Goal: Task Accomplishment & Management: Use online tool/utility

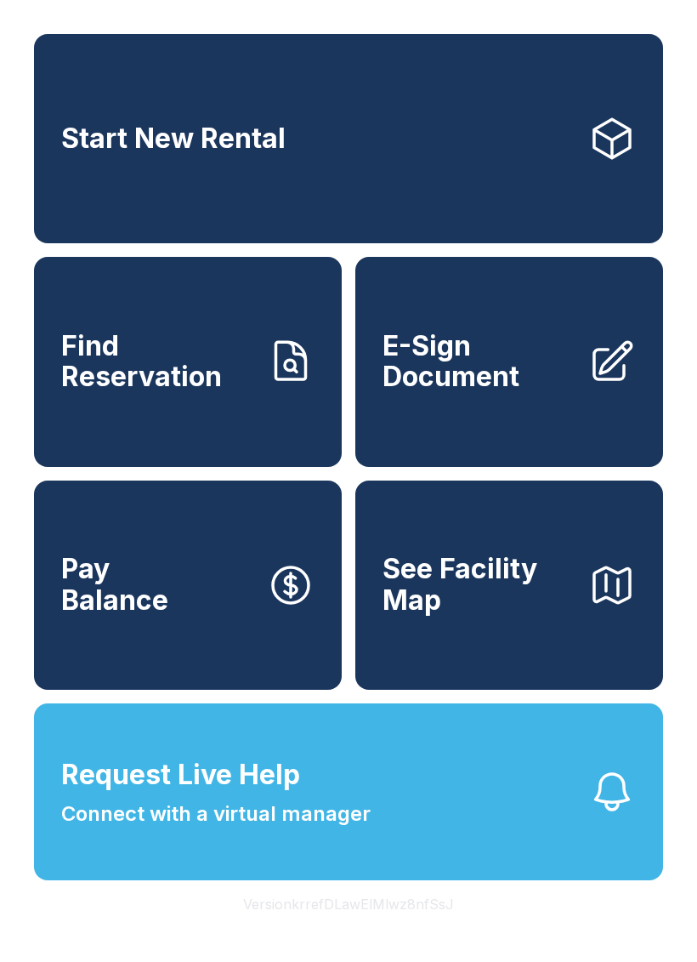
click at [583, 375] on link "E-Sign Document" at bounding box center [509, 361] width 308 height 209
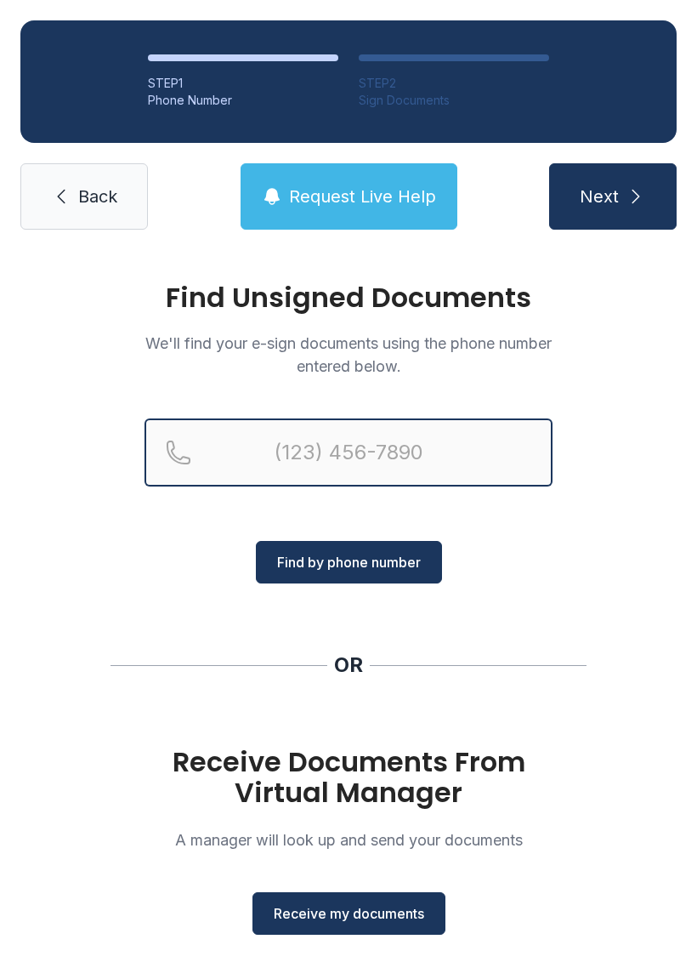
click at [201, 457] on input "Reservation phone number" at bounding box center [349, 452] width 408 height 68
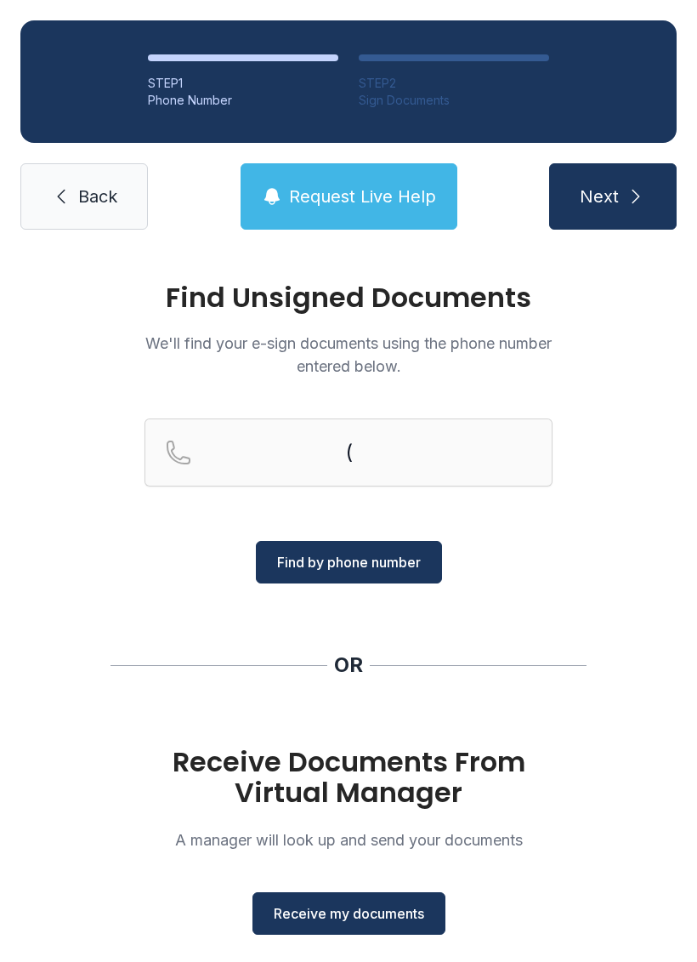
click at [618, 208] on button "Next" at bounding box center [613, 196] width 128 height 66
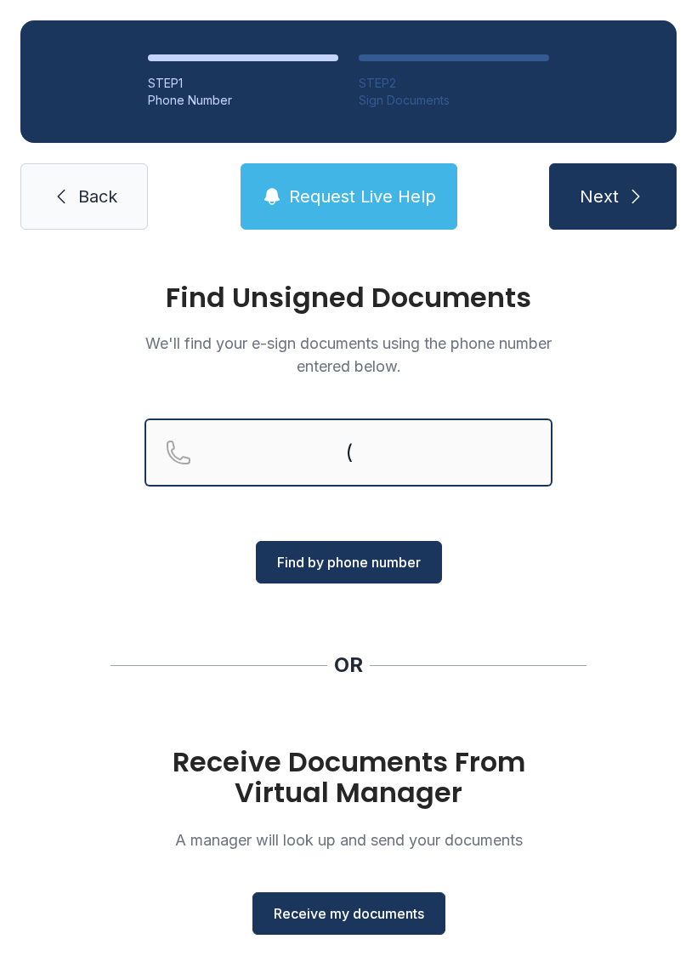
type input "("
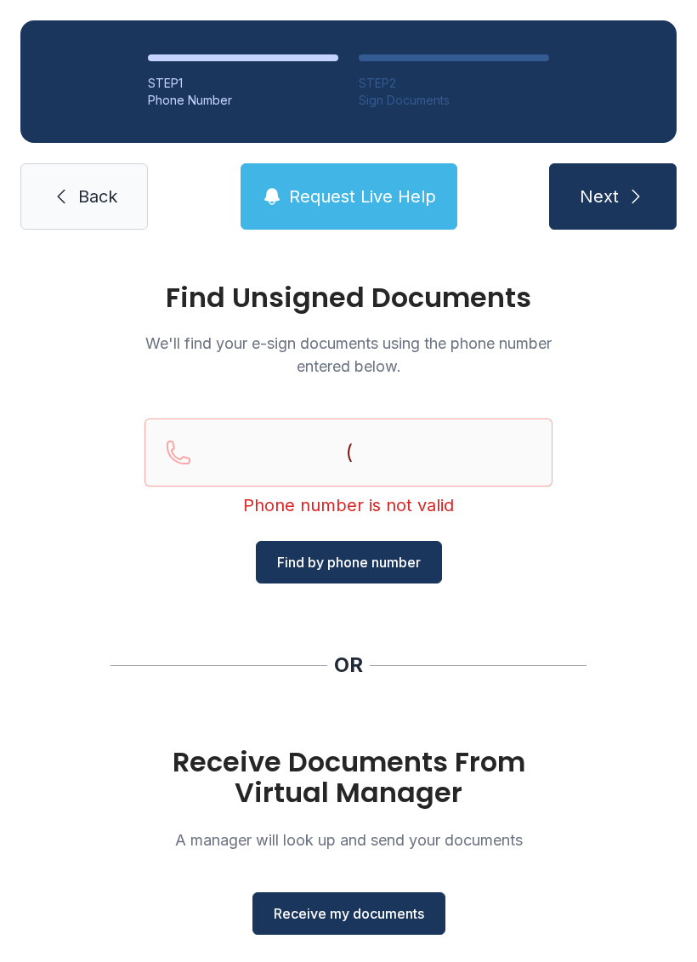
click at [78, 201] on span "Back" at bounding box center [97, 196] width 39 height 24
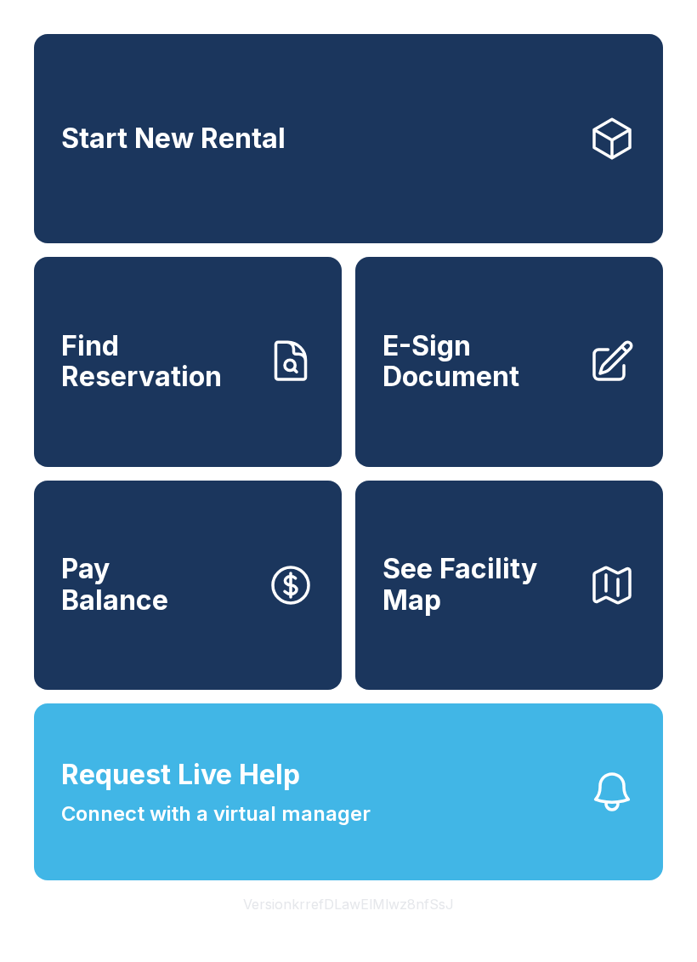
click at [561, 393] on span "E-Sign Document" at bounding box center [479, 362] width 192 height 62
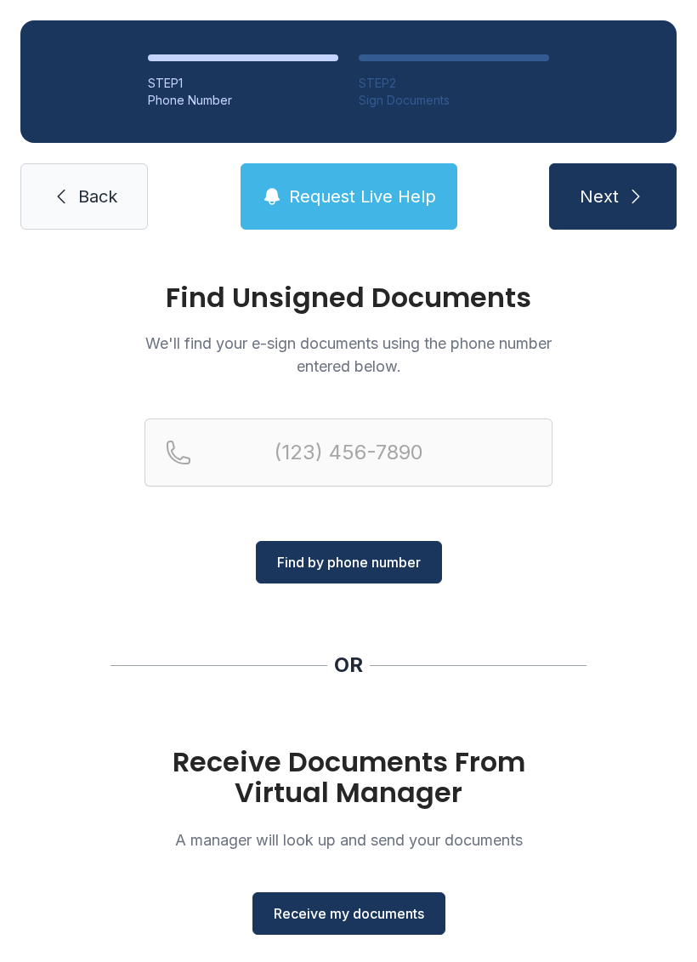
click at [346, 921] on span "Receive my documents" at bounding box center [349, 913] width 150 height 20
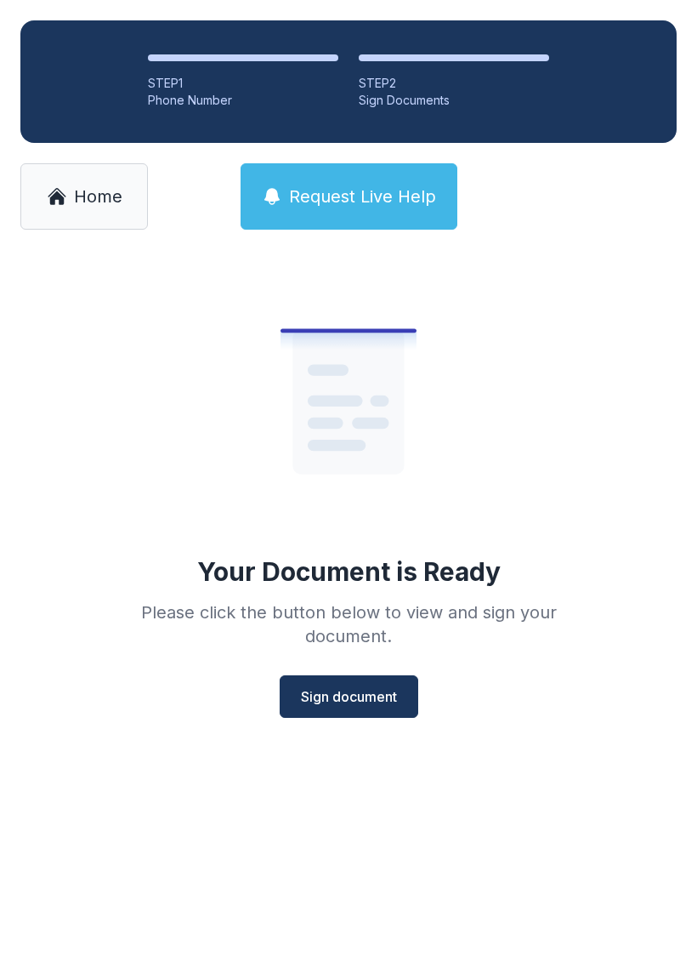
click at [358, 696] on span "Sign document" at bounding box center [349, 696] width 96 height 20
